Goal: Task Accomplishment & Management: Use online tool/utility

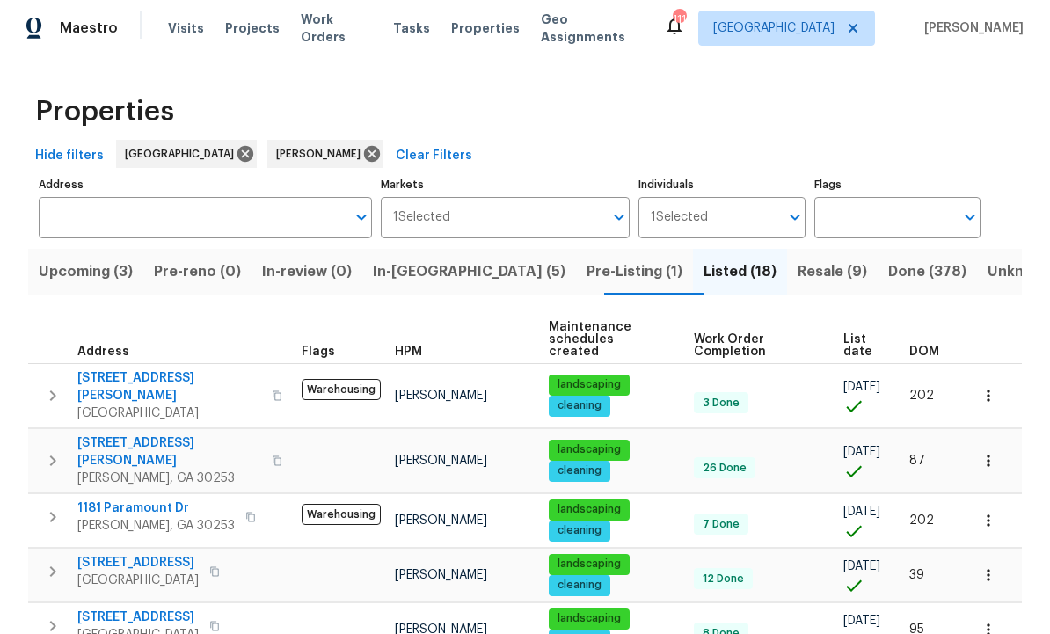
scroll to position [376, 0]
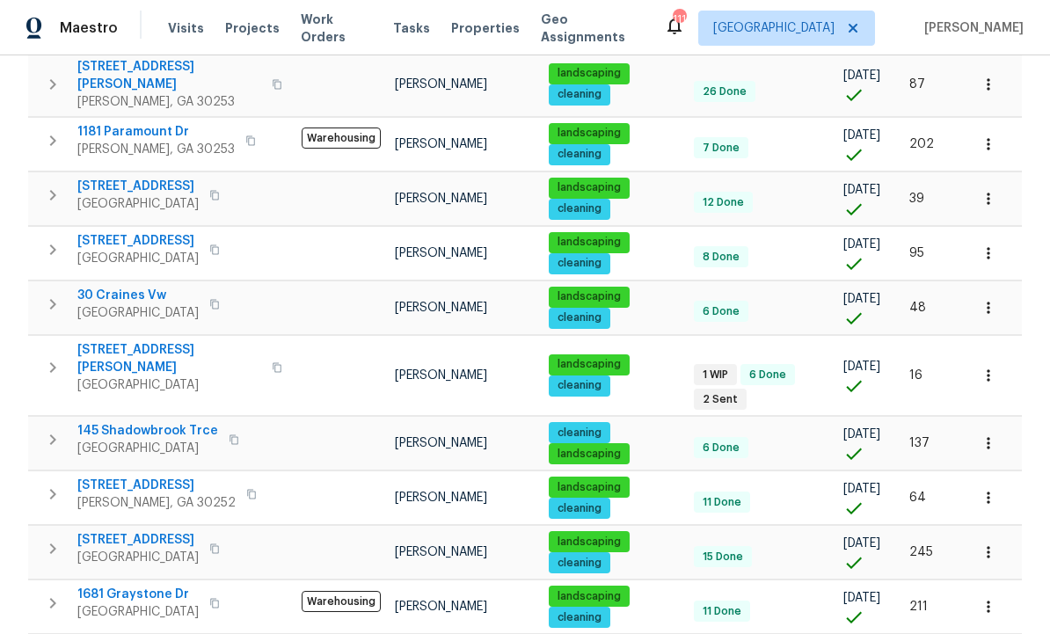
click at [154, 531] on span "[STREET_ADDRESS]" at bounding box center [137, 540] width 121 height 18
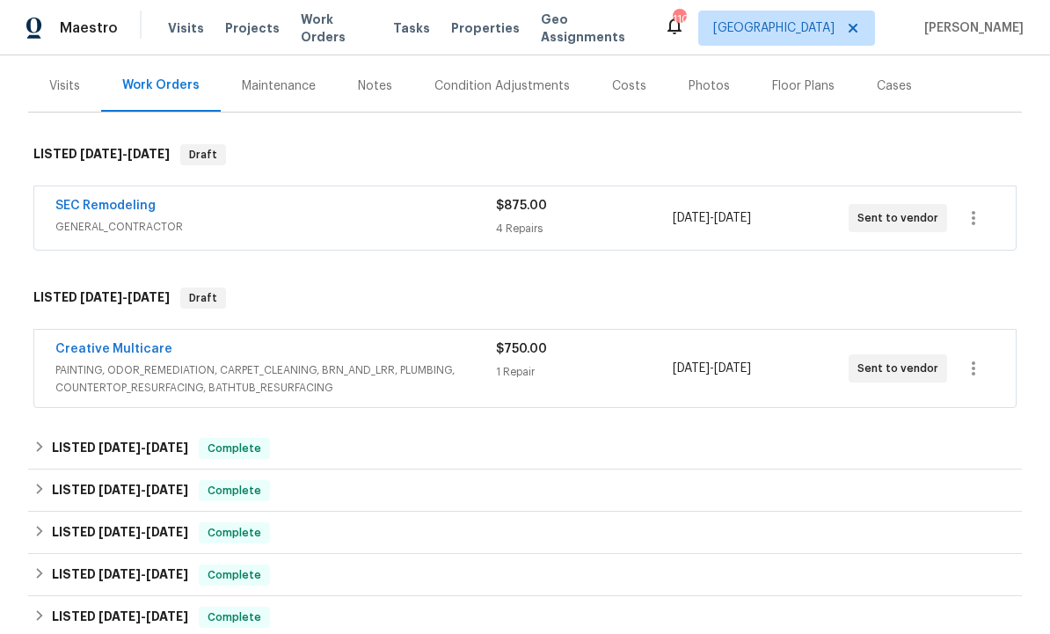
scroll to position [215, 0]
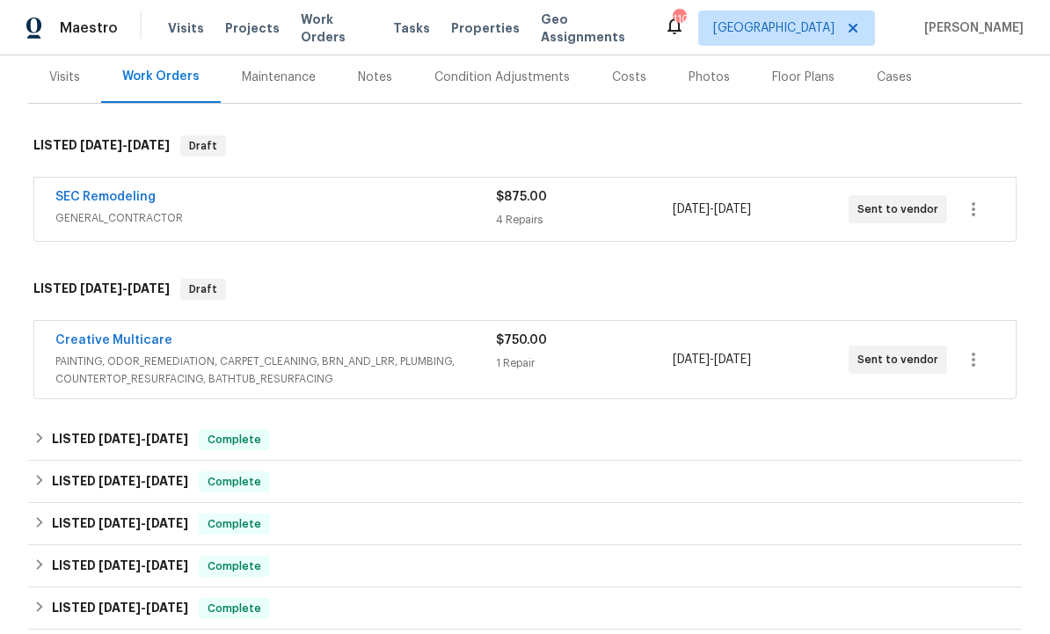
click at [113, 338] on link "Creative Multicare" at bounding box center [113, 340] width 117 height 12
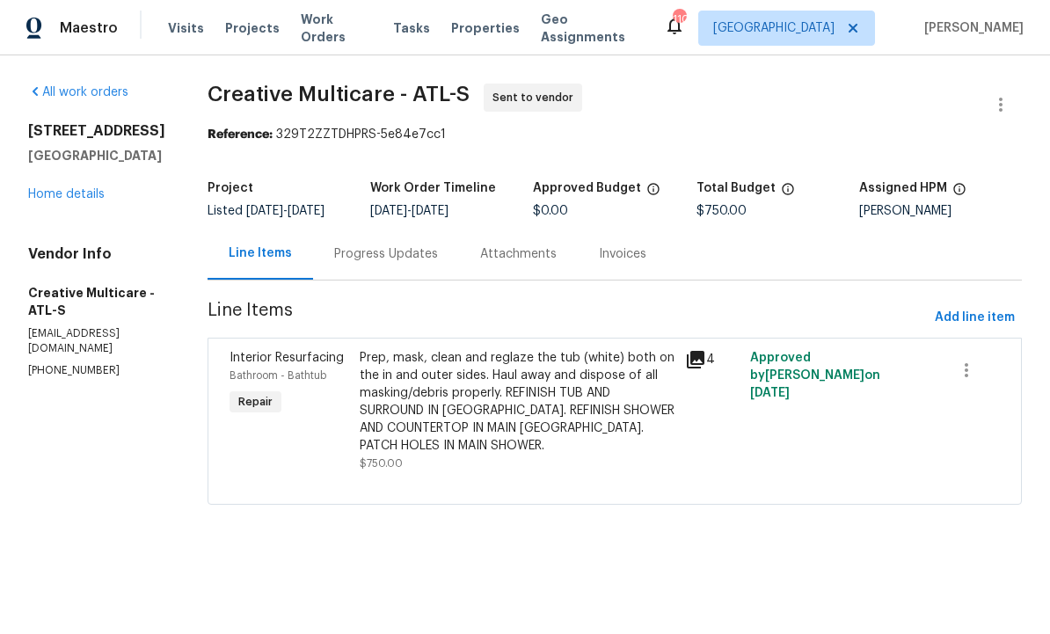
click at [437, 263] on div "Progress Updates" at bounding box center [386, 254] width 104 height 18
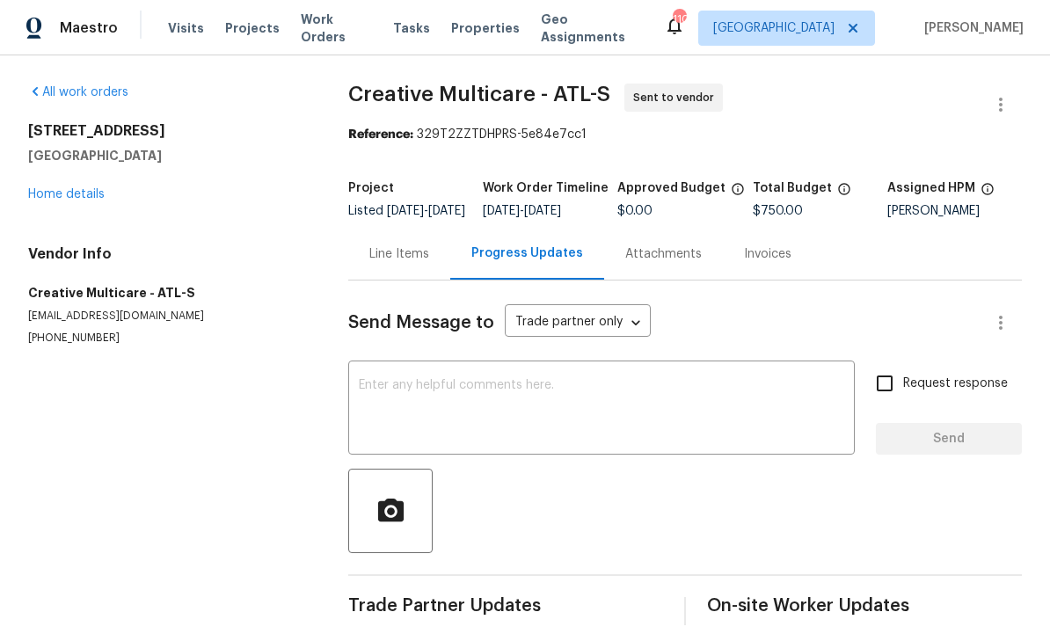
click at [484, 414] on textarea at bounding box center [601, 410] width 485 height 62
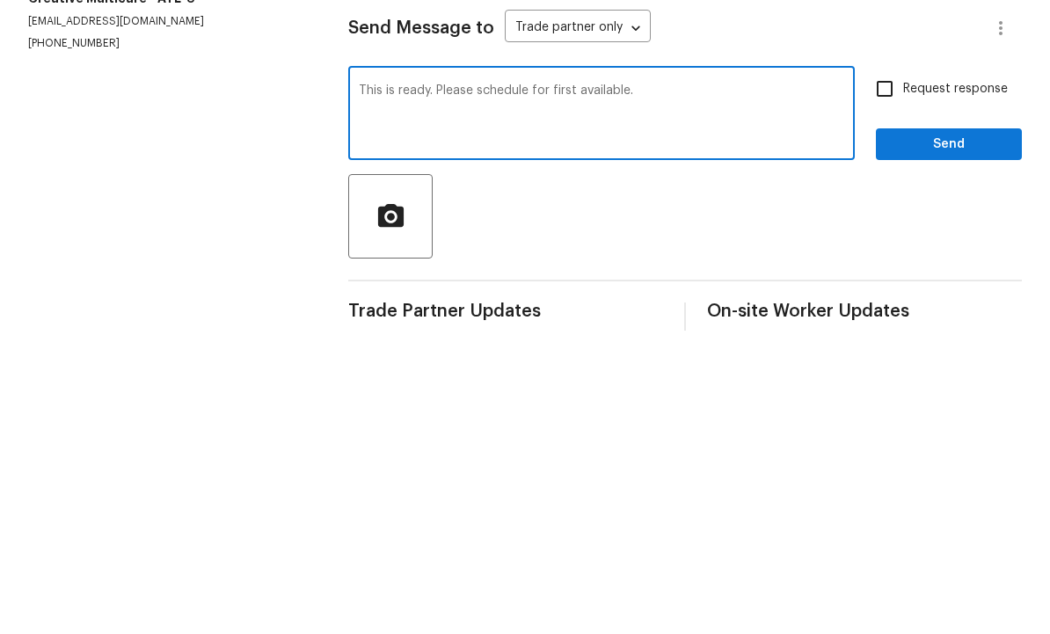
type textarea "This is ready. Please schedule for first available."
click at [895, 365] on input "Request response" at bounding box center [884, 383] width 37 height 37
checkbox input "true"
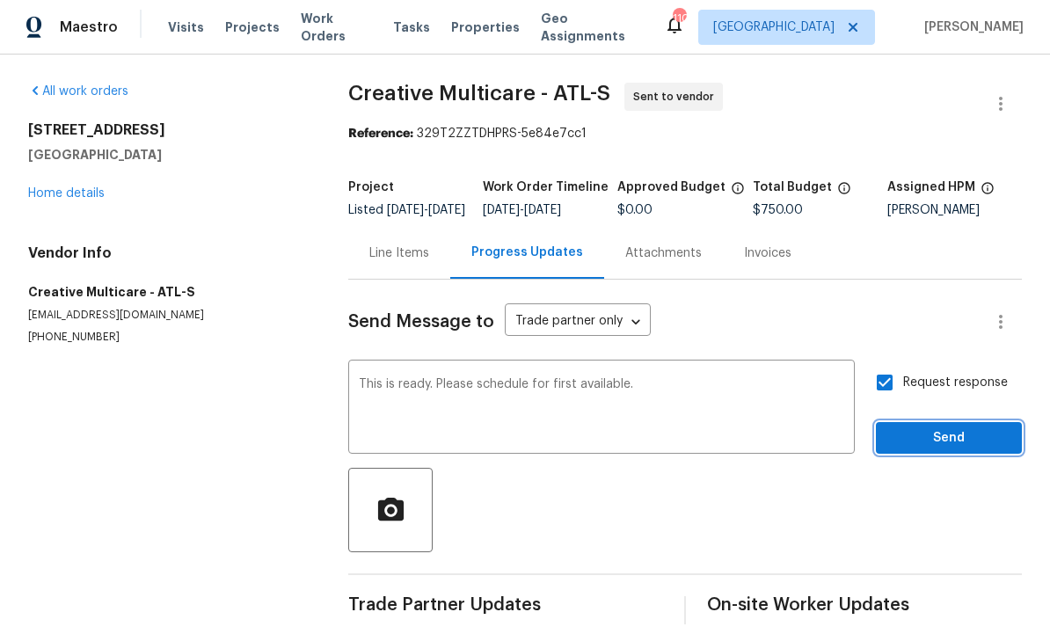
click at [933, 428] on span "Send" at bounding box center [949, 439] width 118 height 22
